Goal: Transaction & Acquisition: Purchase product/service

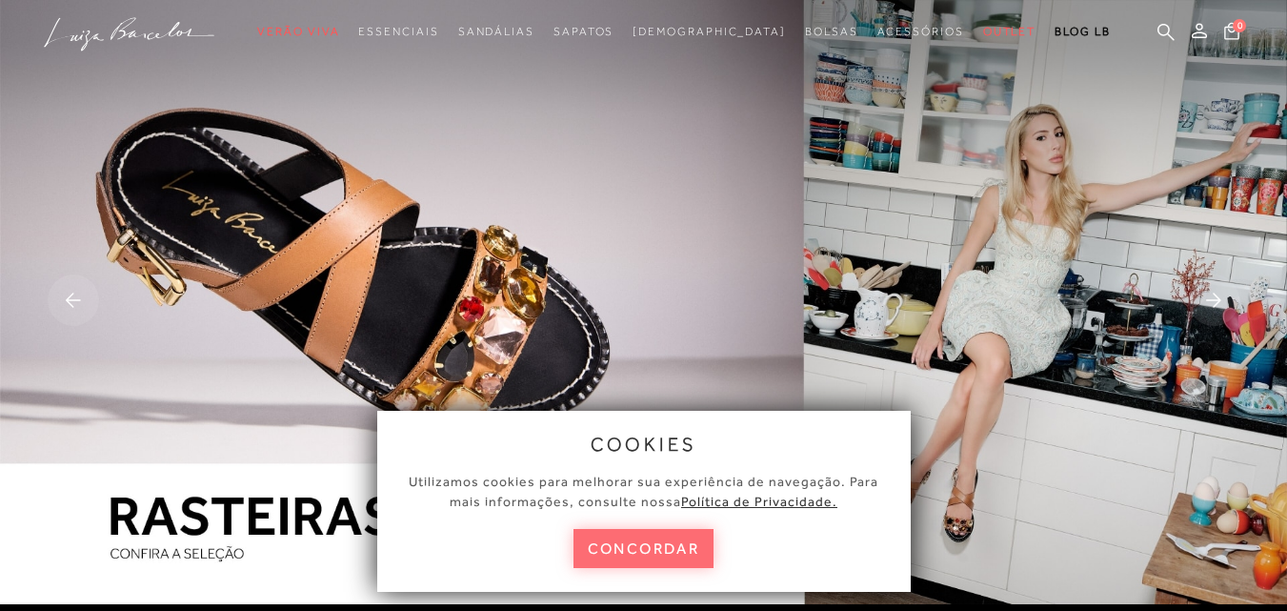
click at [628, 549] on button "concordar" at bounding box center [644, 548] width 141 height 39
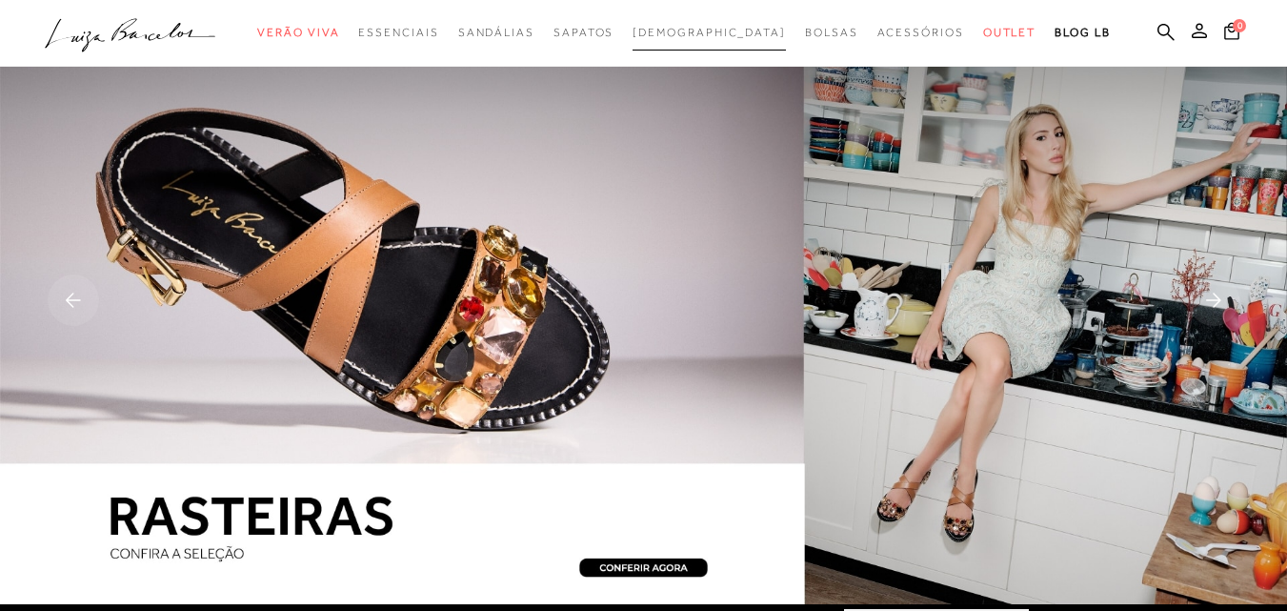
click at [710, 38] on span "[DEMOGRAPHIC_DATA]" at bounding box center [709, 32] width 153 height 13
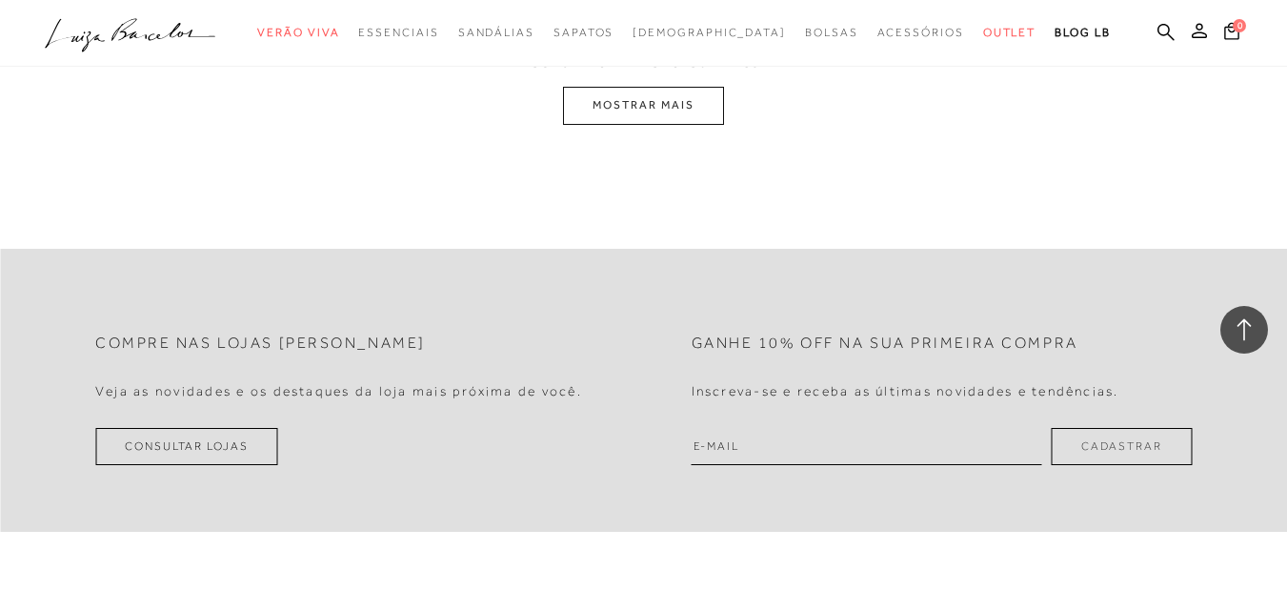
scroll to position [3620, 0]
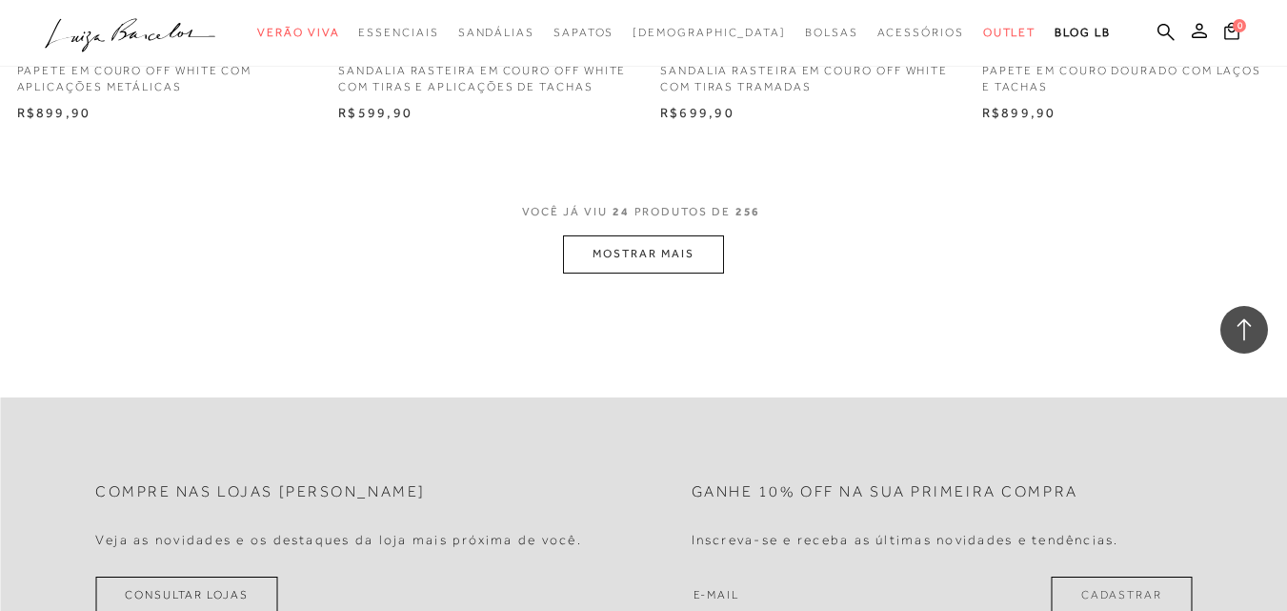
click at [637, 255] on button "MOSTRAR MAIS" at bounding box center [643, 253] width 160 height 37
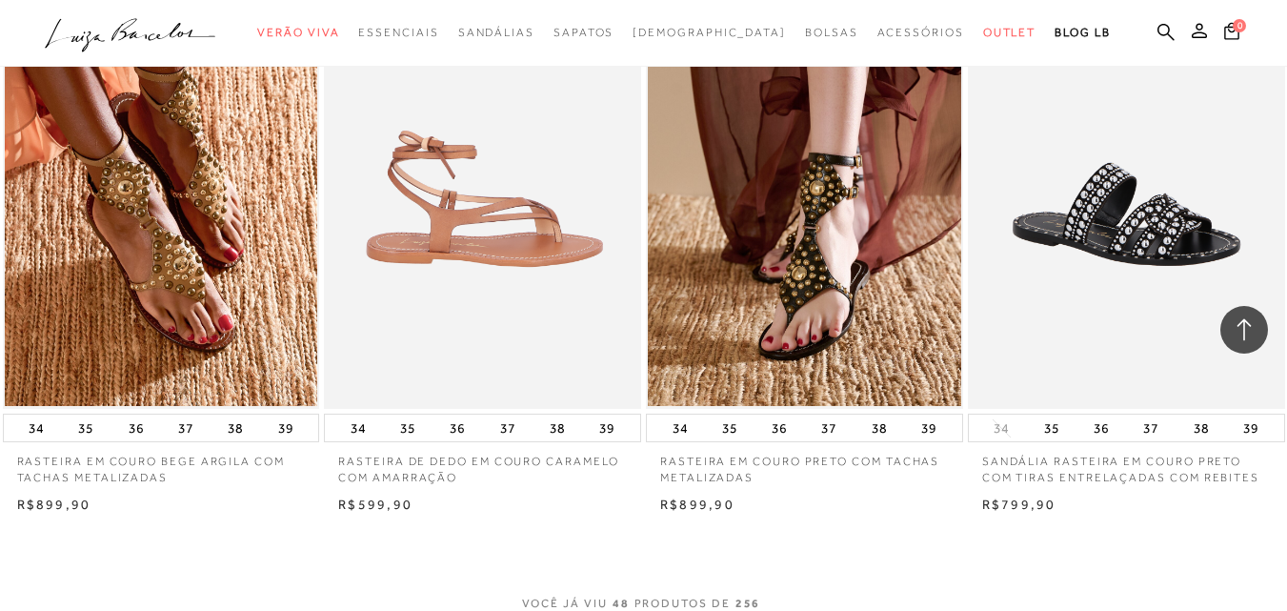
scroll to position [7050, 0]
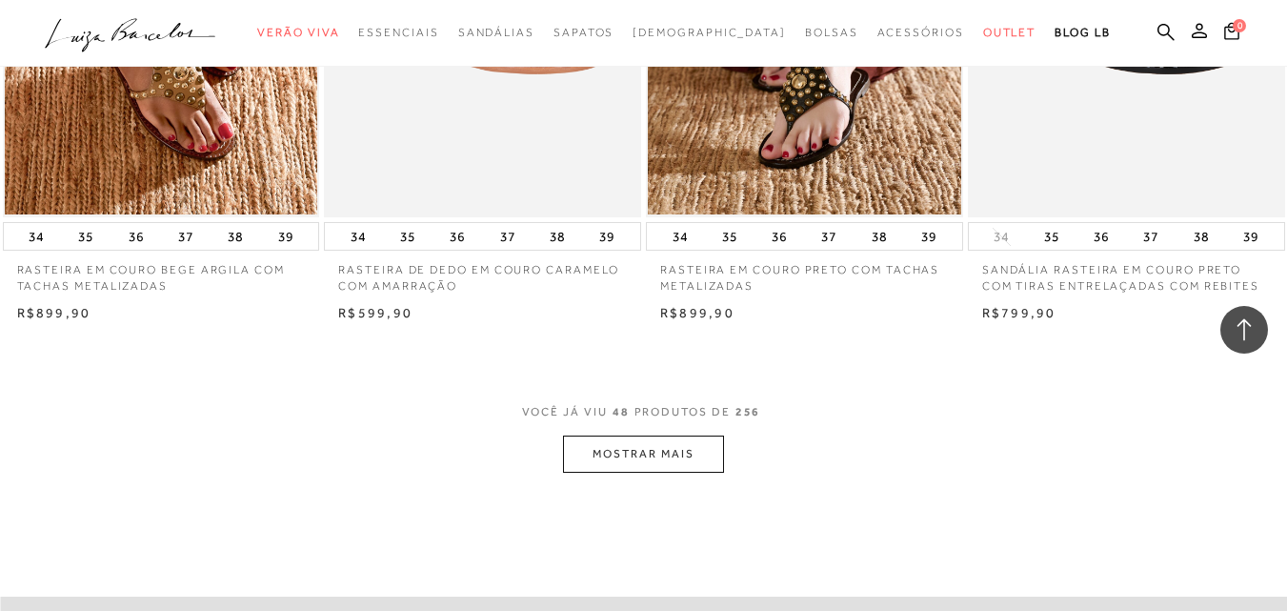
click at [640, 447] on button "MOSTRAR MAIS" at bounding box center [643, 453] width 160 height 37
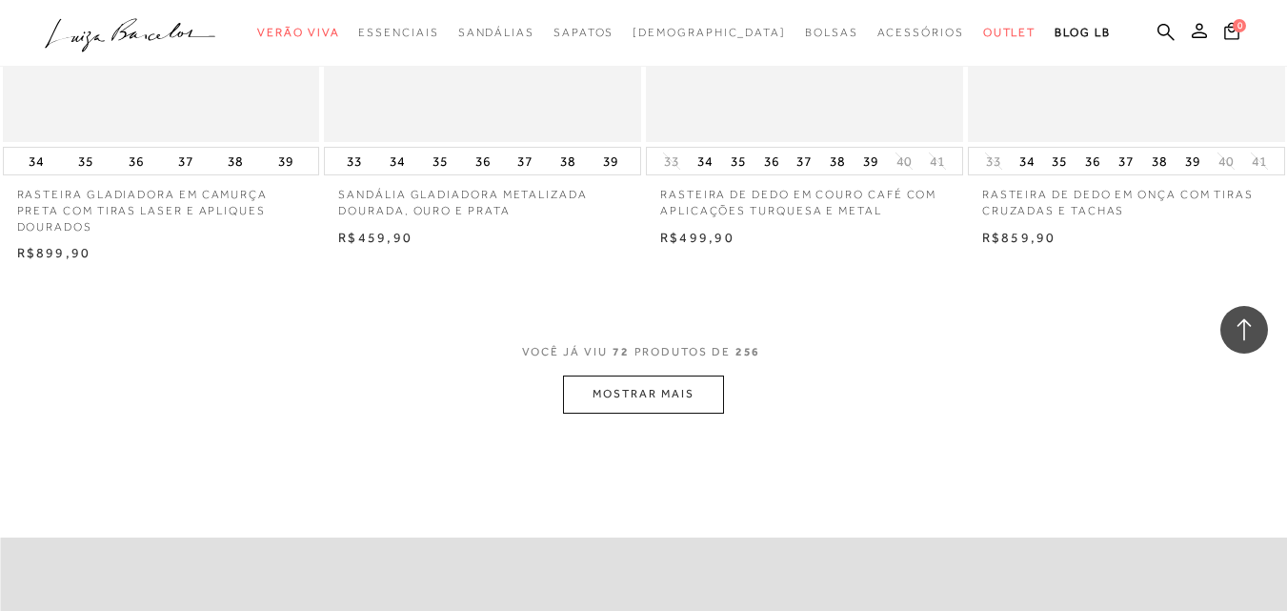
scroll to position [10860, 0]
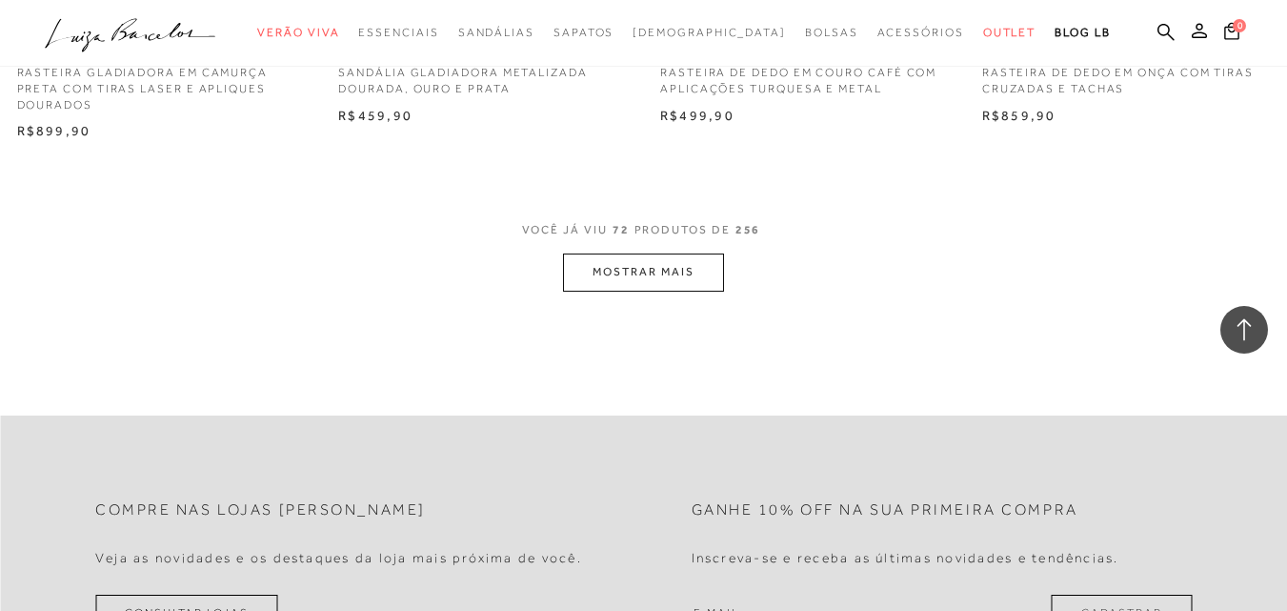
click at [631, 258] on button "MOSTRAR MAIS" at bounding box center [643, 271] width 160 height 37
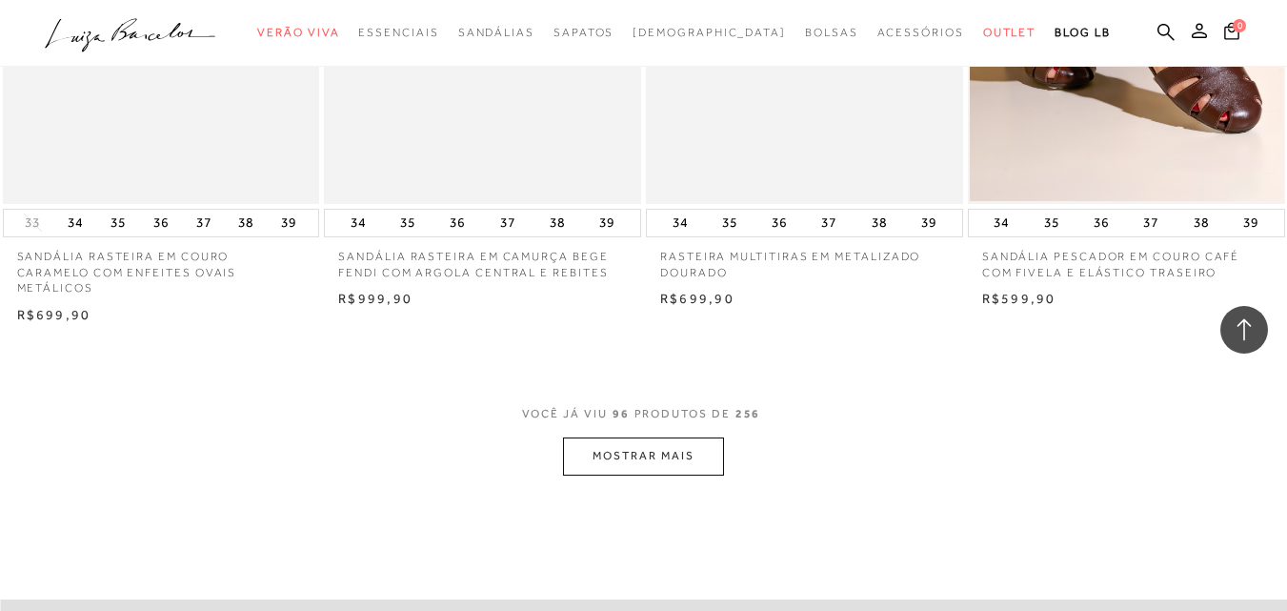
scroll to position [14481, 0]
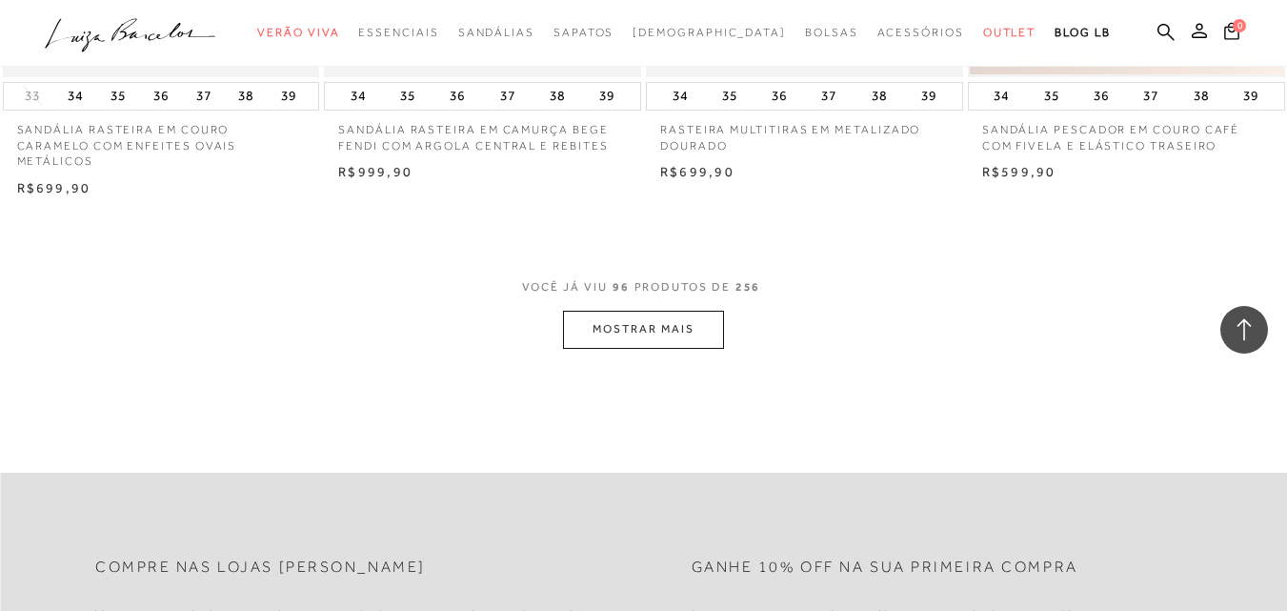
click at [601, 311] on button "MOSTRAR MAIS" at bounding box center [643, 329] width 160 height 37
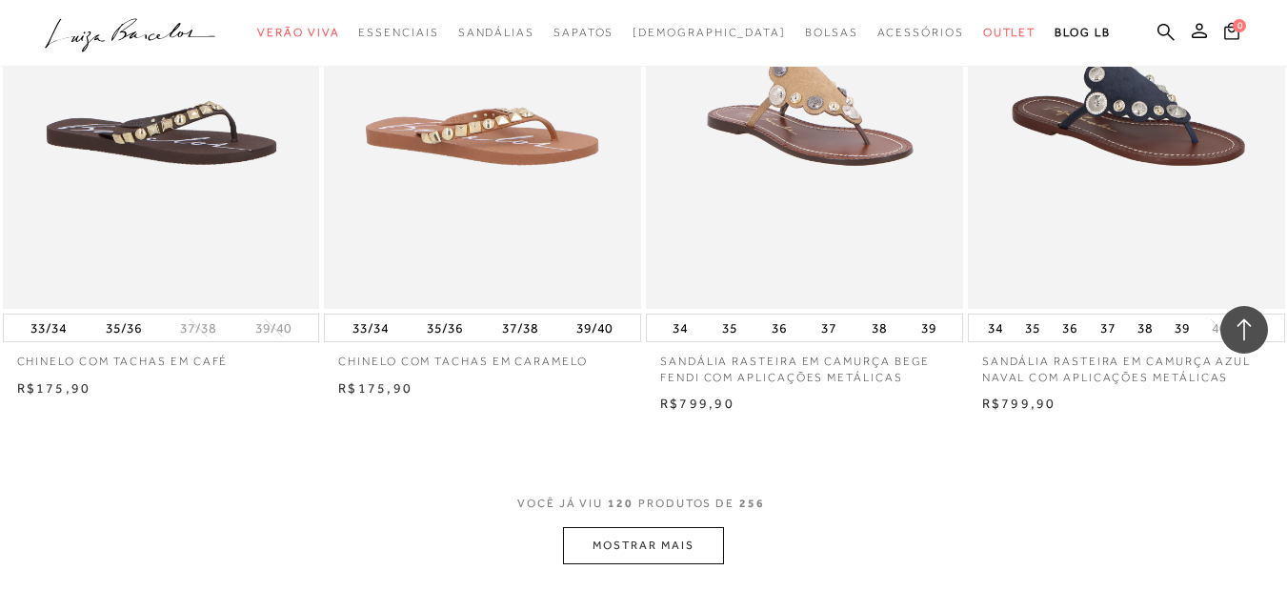
scroll to position [18291, 0]
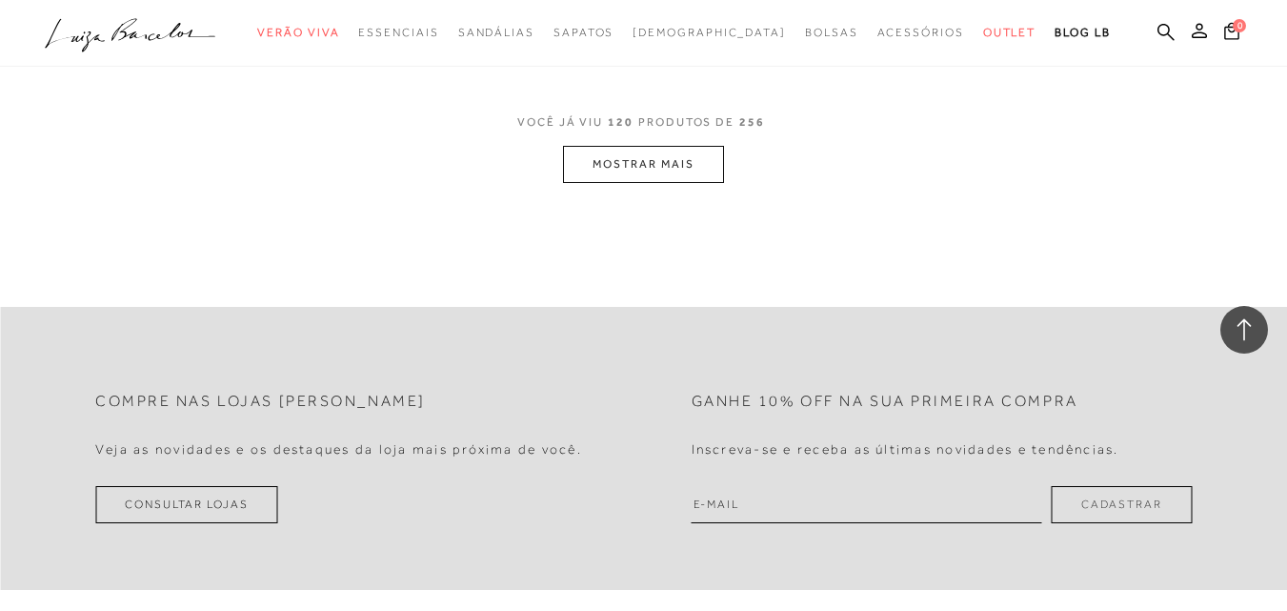
click at [602, 146] on button "MOSTRAR MAIS" at bounding box center [643, 164] width 160 height 37
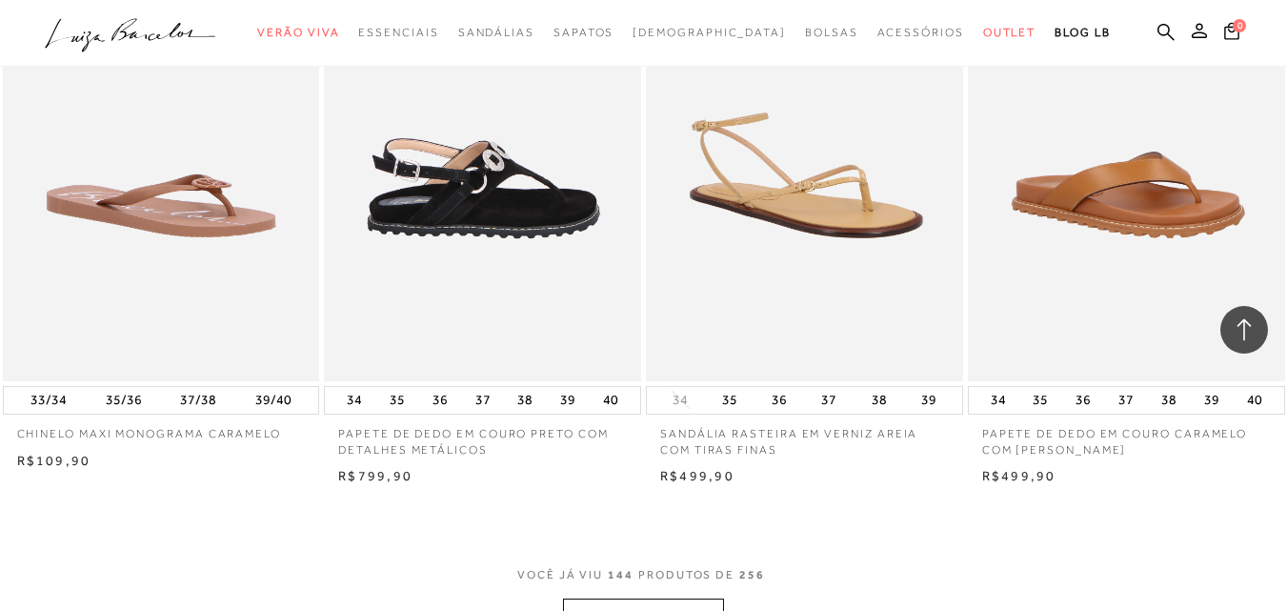
scroll to position [21721, 0]
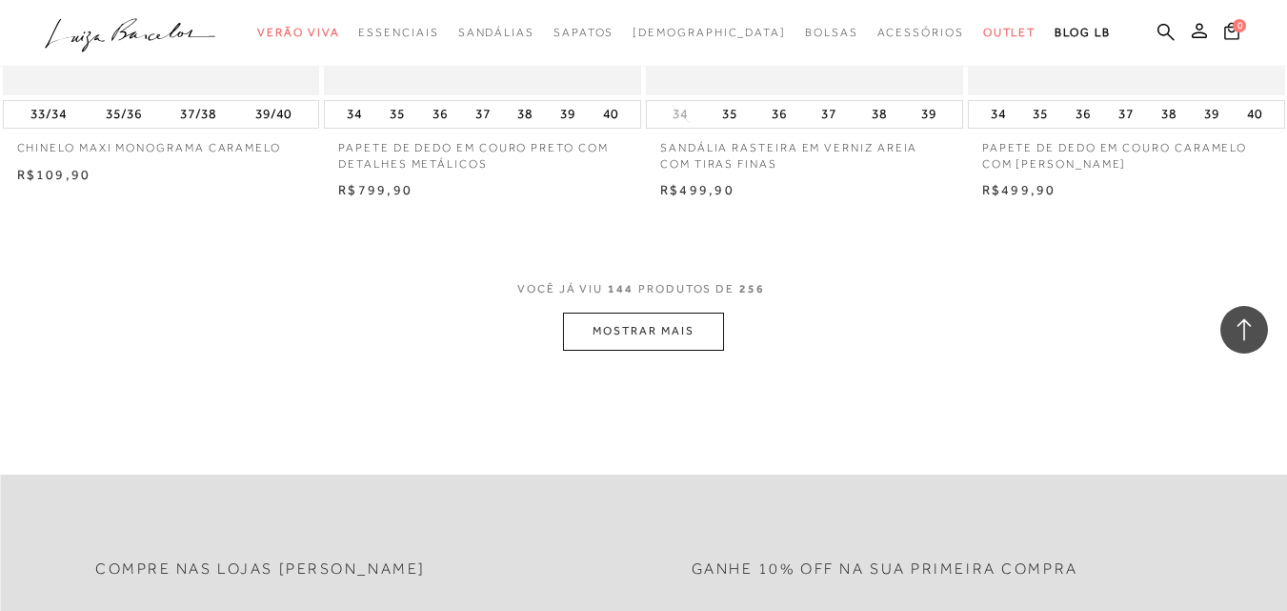
click at [615, 312] on button "MOSTRAR MAIS" at bounding box center [643, 330] width 160 height 37
